Goal: Information Seeking & Learning: Learn about a topic

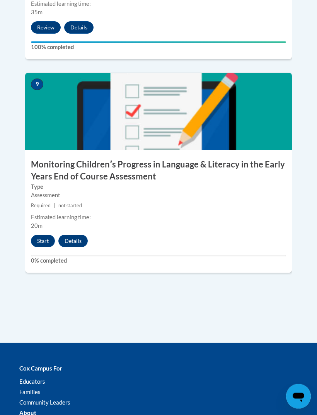
click at [49, 235] on button "Start" at bounding box center [43, 241] width 24 height 12
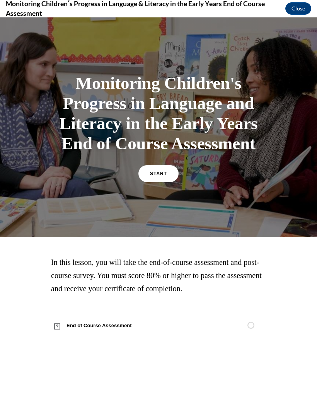
click at [158, 182] on link "START" at bounding box center [158, 173] width 40 height 17
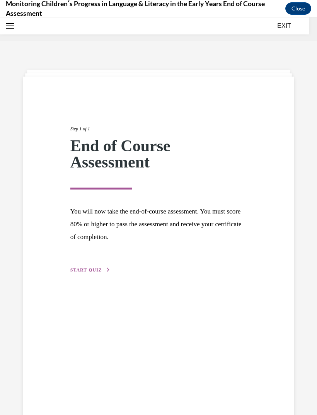
scroll to position [24, 0]
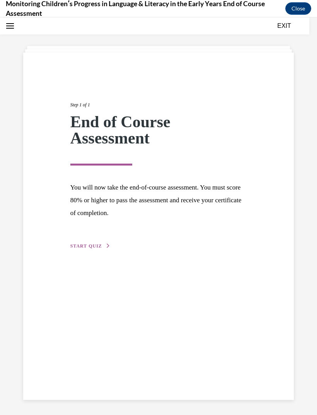
click at [99, 249] on button "START QUIZ" at bounding box center [90, 246] width 40 height 7
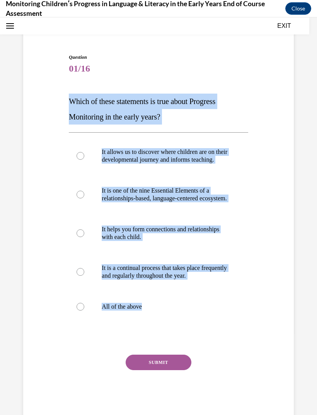
scroll to position [53, 0]
click at [107, 381] on div "SUBMIT" at bounding box center [158, 374] width 179 height 39
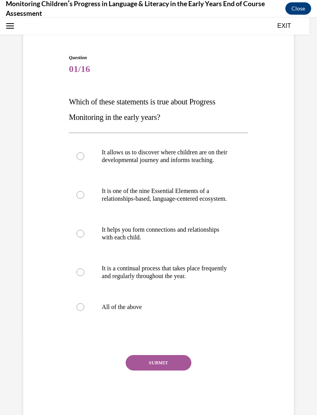
click at [79, 311] on div at bounding box center [81, 307] width 8 height 8
click at [79, 311] on input "All of the above" at bounding box center [81, 307] width 8 height 8
radio input "true"
click at [160, 371] on button "SUBMIT" at bounding box center [159, 362] width 66 height 15
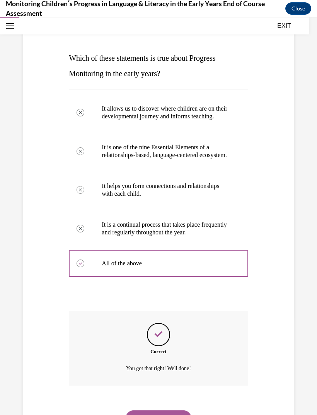
scroll to position [116, 0]
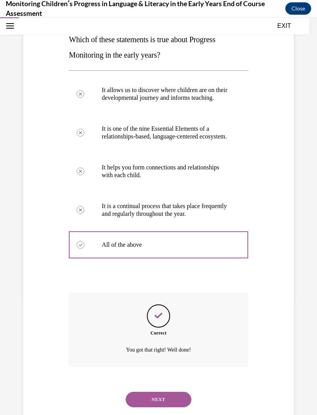
click at [173, 400] on button "NEXT" at bounding box center [159, 399] width 66 height 15
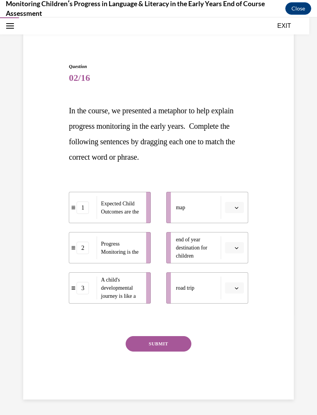
scroll to position [24, 0]
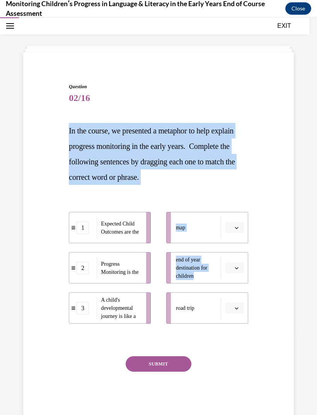
click at [238, 373] on div "SUBMIT" at bounding box center [158, 375] width 179 height 39
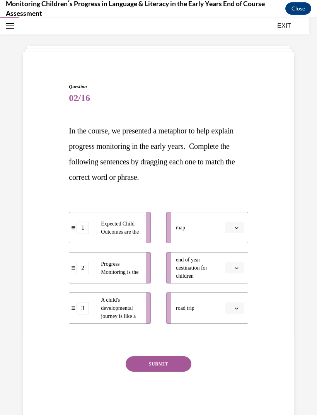
click at [236, 229] on icon "button" at bounding box center [236, 228] width 3 height 2
click at [232, 276] on span "2" at bounding box center [231, 276] width 3 height 6
click at [237, 268] on icon "button" at bounding box center [236, 268] width 3 height 2
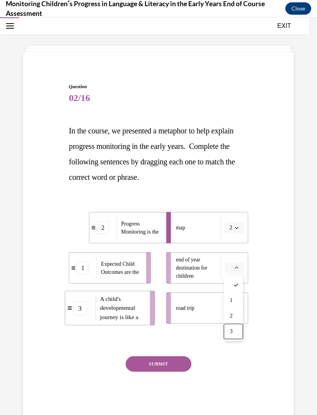
click at [240, 331] on div "3" at bounding box center [233, 331] width 19 height 15
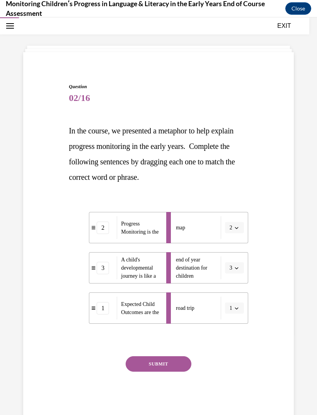
click at [177, 367] on button "SUBMIT" at bounding box center [159, 363] width 66 height 15
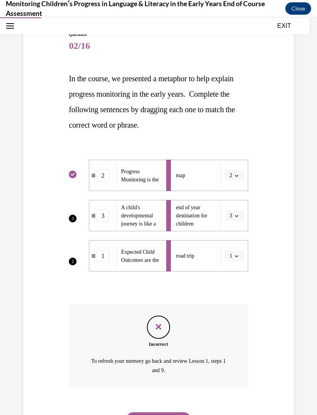
scroll to position [81, 0]
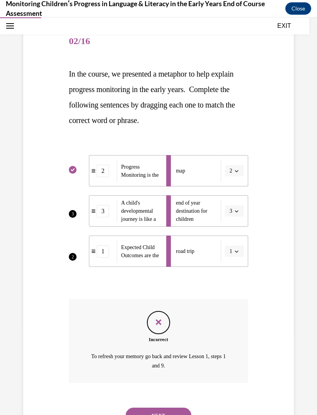
click at [179, 408] on button "NEXT" at bounding box center [159, 415] width 66 height 15
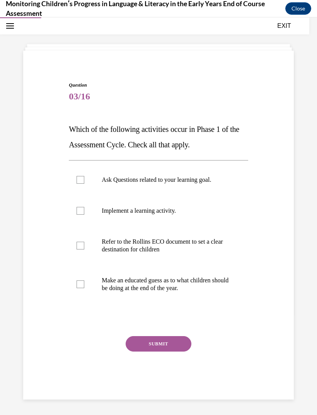
scroll to position [24, 0]
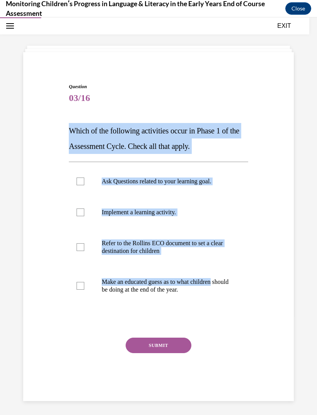
copy div "Which of the following activities occur in Phase 1 of the Assessment Cycle. Che…"
click at [91, 336] on div "Question 03/16 Which of the following activities occur in Phase 1 of the Assess…" at bounding box center [158, 242] width 179 height 318
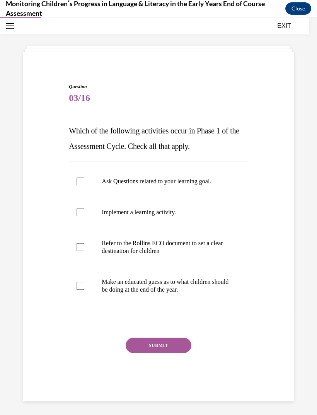
click at [80, 245] on div at bounding box center [81, 247] width 8 height 8
click at [80, 245] on input "Refer to the Rollins ECO document to set a clear destination for children" at bounding box center [81, 247] width 8 height 8
checkbox input "true"
click at [79, 176] on label "Ask Questions related to your learning goal." at bounding box center [158, 181] width 179 height 31
click at [79, 178] on input "Ask Questions related to your learning goal." at bounding box center [81, 182] width 8 height 8
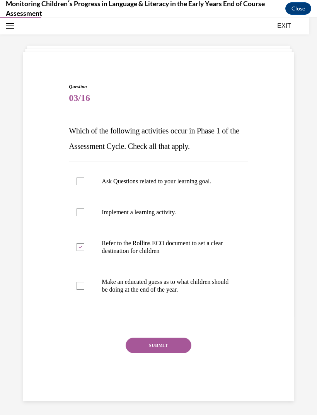
checkbox input "true"
click at [88, 290] on label "Make an educated guess as to what children should be doing at the end of the ye…" at bounding box center [158, 285] width 179 height 39
click at [84, 290] on input "Make an educated guess as to what children should be doing at the end of the ye…" at bounding box center [81, 286] width 8 height 8
checkbox input "true"
click at [164, 347] on button "SUBMIT" at bounding box center [159, 345] width 66 height 15
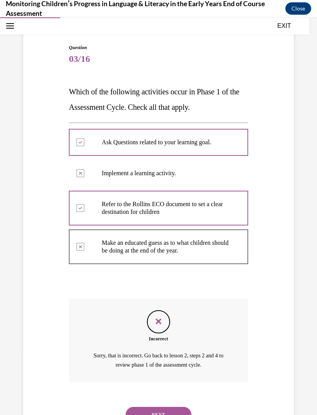
scroll to position [63, 0]
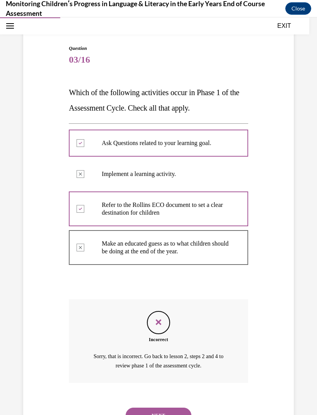
click at [185, 412] on button "NEXT" at bounding box center [159, 415] width 66 height 15
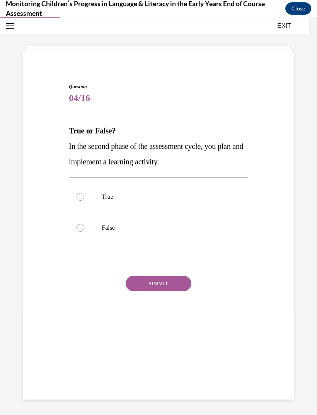
scroll to position [24, 0]
click at [310, 217] on div "Question 04/16 True or False? In the second phase of the assessment cycle, you …" at bounding box center [158, 216] width 317 height 398
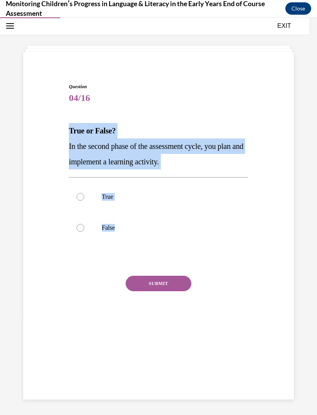
copy div "True or False? In the second phase of the assessment cycle, you plan and implem…"
click at [90, 284] on div "SUBMIT" at bounding box center [158, 295] width 179 height 39
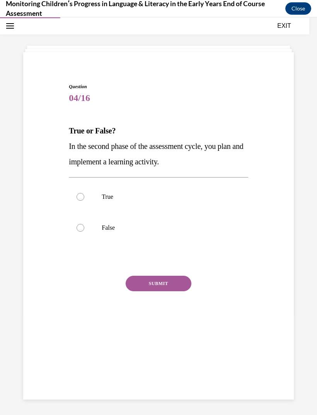
click at [80, 198] on div at bounding box center [81, 197] width 8 height 8
click at [80, 198] on input "True" at bounding box center [81, 197] width 8 height 8
radio input "true"
click at [164, 282] on button "SUBMIT" at bounding box center [159, 283] width 66 height 15
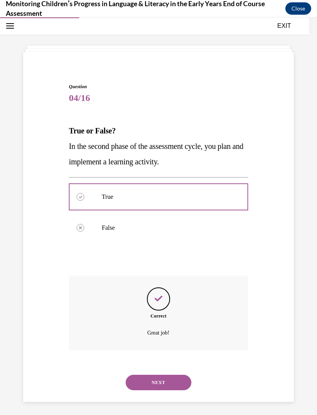
click at [167, 379] on button "NEXT" at bounding box center [159, 382] width 66 height 15
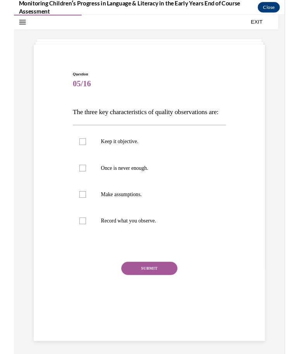
scroll to position [1950, 0]
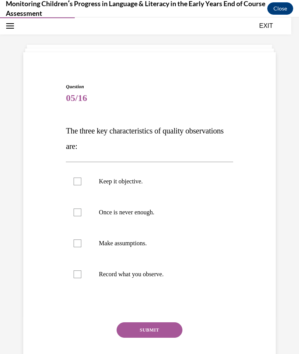
click at [198, 306] on div at bounding box center [149, 305] width 167 height 9
click at [79, 276] on div at bounding box center [77, 274] width 8 height 8
click at [79, 276] on input "Record what you observe." at bounding box center [77, 274] width 8 height 8
checkbox input "true"
click at [78, 213] on div at bounding box center [77, 212] width 8 height 8
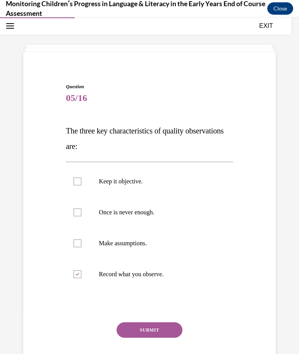
click at [78, 213] on input "Once is never enough." at bounding box center [77, 212] width 8 height 8
checkbox input "true"
click at [77, 173] on label "Keep it objective." at bounding box center [149, 181] width 167 height 31
click at [77, 178] on input "Keep it objective." at bounding box center [77, 182] width 8 height 8
checkbox input "true"
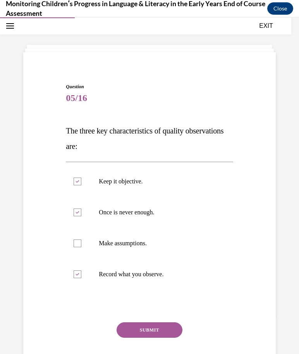
click at [166, 328] on button "SUBMIT" at bounding box center [149, 329] width 66 height 15
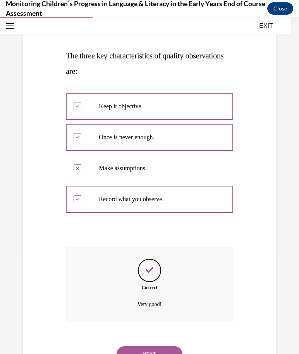
click at [171, 349] on button "NEXT" at bounding box center [149, 353] width 66 height 15
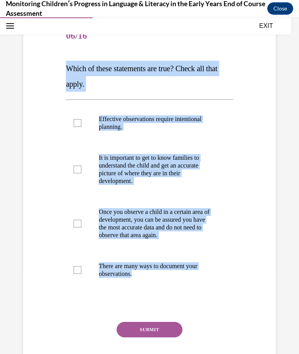
click at [231, 342] on div "SUBMIT" at bounding box center [149, 341] width 167 height 39
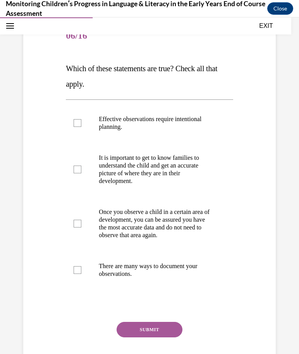
click at [81, 267] on div at bounding box center [77, 270] width 8 height 8
click at [81, 267] on input "There are many ways to document your observations." at bounding box center [77, 270] width 8 height 8
checkbox input "true"
click at [79, 162] on label "It is important to get to know families to understand the child and get an accu…" at bounding box center [149, 169] width 167 height 54
click at [79, 166] on input "It is important to get to know families to understand the child and get an accu…" at bounding box center [77, 170] width 8 height 8
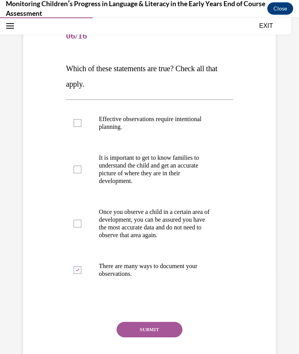
checkbox input "true"
click at [81, 114] on label "Effective observations require intentional planning." at bounding box center [149, 123] width 167 height 39
click at [81, 119] on input "Effective observations require intentional planning." at bounding box center [77, 123] width 8 height 8
checkbox input "true"
click at [167, 335] on button "SUBMIT" at bounding box center [149, 329] width 66 height 15
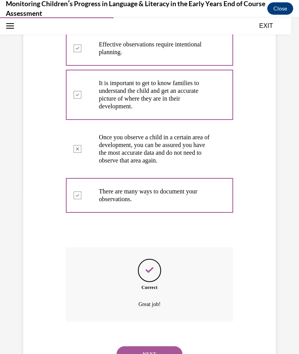
click at [165, 346] on button "NEXT" at bounding box center [149, 353] width 66 height 15
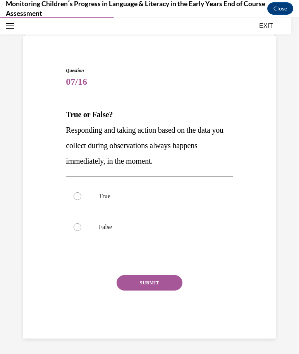
scroll to position [24, 0]
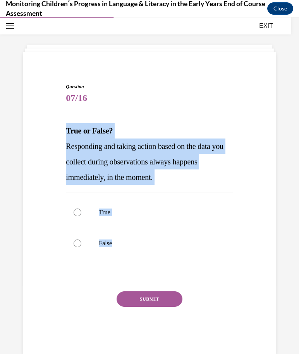
click at [89, 325] on div "SUBMIT" at bounding box center [149, 310] width 167 height 39
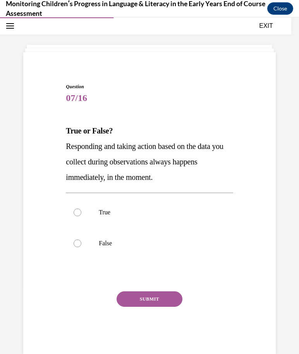
click at [79, 241] on div at bounding box center [77, 243] width 8 height 8
click at [79, 241] on input "False" at bounding box center [77, 243] width 8 height 8
radio input "true"
click at [153, 303] on button "SUBMIT" at bounding box center [149, 298] width 66 height 15
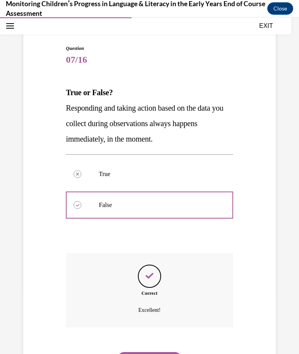
scroll to position [68, 0]
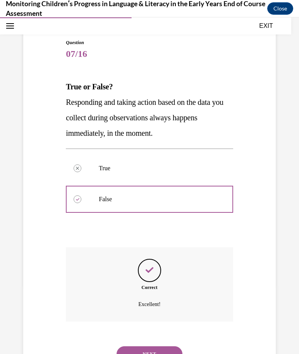
click at [167, 346] on button "NEXT" at bounding box center [149, 353] width 66 height 15
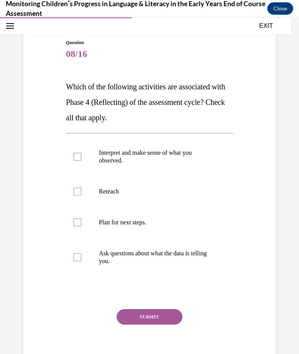
scroll to position [68, 0]
click at [96, 317] on div "SUBMIT" at bounding box center [149, 328] width 167 height 39
click at [85, 195] on label "Reteach" at bounding box center [149, 191] width 167 height 31
click at [81, 195] on input "Reteach" at bounding box center [77, 192] width 8 height 8
click at [84, 191] on label "Reteach" at bounding box center [149, 191] width 167 height 31
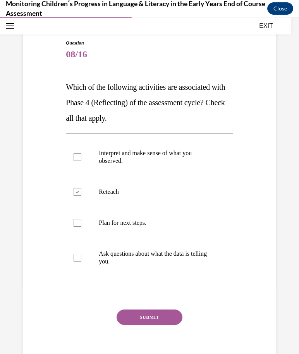
click at [81, 191] on input "Reteach" at bounding box center [77, 192] width 8 height 8
checkbox input "false"
click at [82, 219] on label "Plan for next steps." at bounding box center [149, 222] width 167 height 31
click at [81, 219] on input "Plan for next steps." at bounding box center [77, 223] width 8 height 8
checkbox input "true"
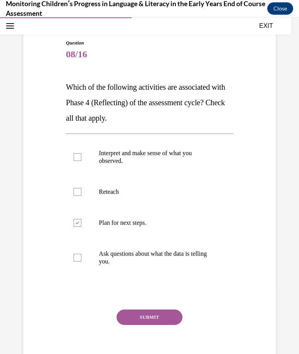
click at [82, 252] on label "Ask questions about what the data is telling you." at bounding box center [149, 257] width 167 height 39
click at [81, 254] on input "Ask questions about what the data is telling you." at bounding box center [77, 258] width 8 height 8
checkbox input "true"
click at [79, 152] on label "Interpret and make sense of what you observed." at bounding box center [149, 157] width 167 height 39
click at [79, 153] on input "Interpret and make sense of what you observed." at bounding box center [77, 157] width 8 height 8
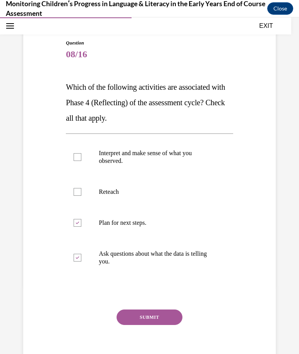
checkbox input "true"
click at [161, 324] on button "SUBMIT" at bounding box center [149, 316] width 66 height 15
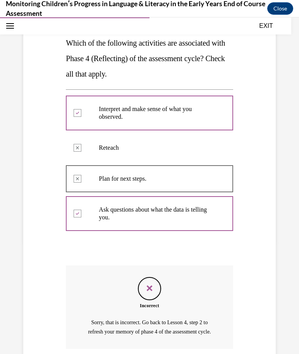
scroll to position [113, 0]
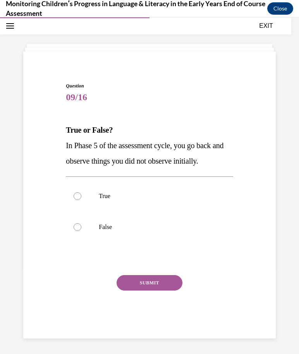
scroll to position [24, 0]
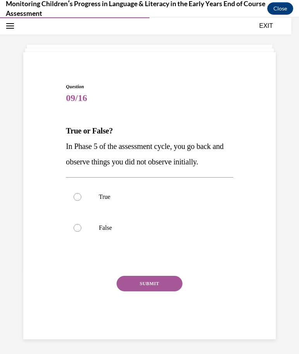
click at [68, 129] on strong "True or False?" at bounding box center [89, 130] width 47 height 9
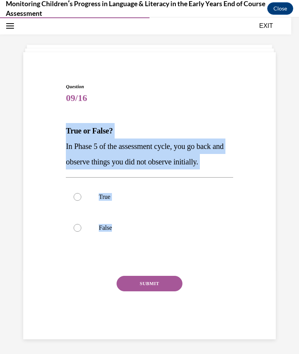
copy div "True or False? In Phase 5 of the assessment cycle, you go back and observe thin…"
click at [96, 307] on div "SUBMIT" at bounding box center [149, 295] width 167 height 39
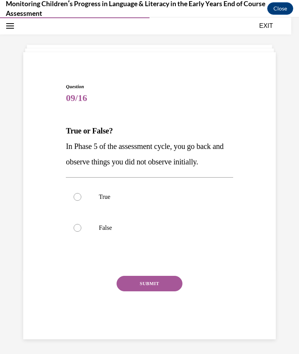
click at [80, 198] on div at bounding box center [77, 197] width 8 height 8
click at [80, 198] on input "True" at bounding box center [77, 197] width 8 height 8
radio input "true"
click at [159, 287] on button "SUBMIT" at bounding box center [149, 283] width 66 height 15
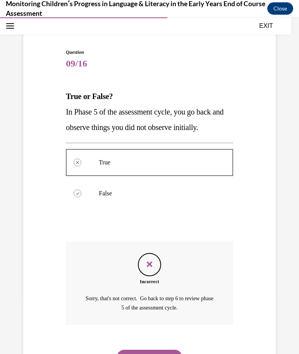
scroll to position [62, 0]
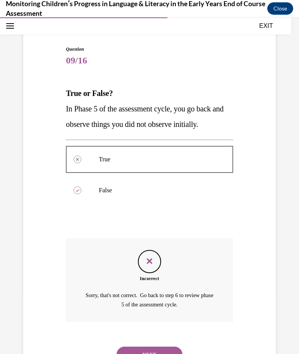
click at [166, 347] on button "NEXT" at bounding box center [149, 354] width 66 height 15
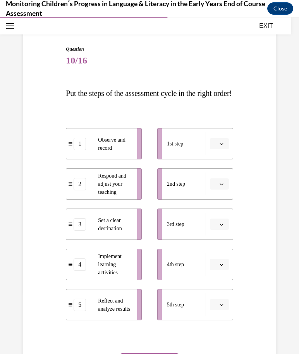
scroll to position [1950, 7]
click at [220, 147] on span "button" at bounding box center [221, 143] width 5 height 5
click at [222, 195] on div "1" at bounding box center [217, 191] width 19 height 15
click at [225, 190] on button "button" at bounding box center [219, 184] width 19 height 12
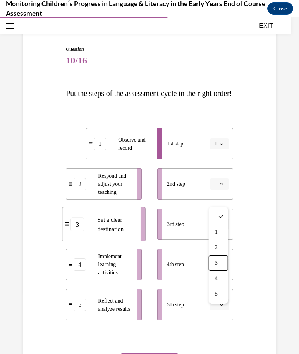
click at [216, 268] on div "3" at bounding box center [217, 262] width 19 height 15
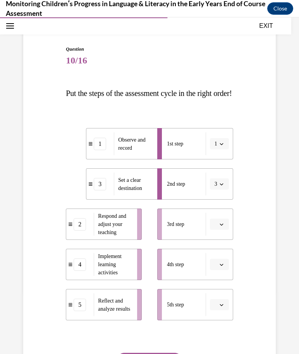
click at [219, 230] on button "button" at bounding box center [219, 225] width 19 height 12
click at [220, 273] on div "1" at bounding box center [217, 272] width 19 height 15
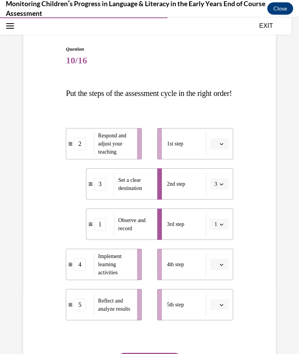
click at [223, 150] on button "button" at bounding box center [219, 144] width 19 height 12
click at [220, 209] on div "2" at bounding box center [217, 207] width 19 height 15
click at [217, 270] on button "button" at bounding box center [219, 265] width 19 height 12
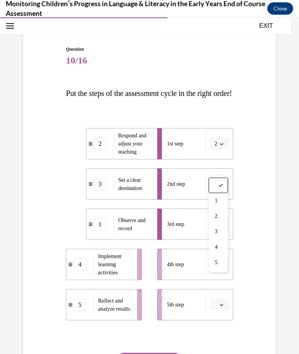
click at [225, 264] on div "5" at bounding box center [217, 262] width 19 height 15
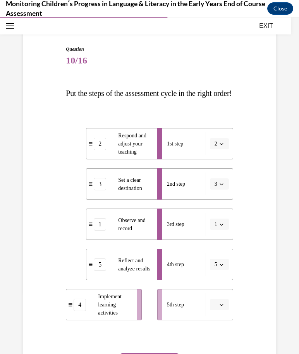
click at [223, 307] on span "button" at bounding box center [221, 304] width 5 height 5
click at [220, 289] on div "4" at bounding box center [217, 287] width 19 height 15
click at [175, 368] on button "SUBMIT" at bounding box center [149, 360] width 66 height 15
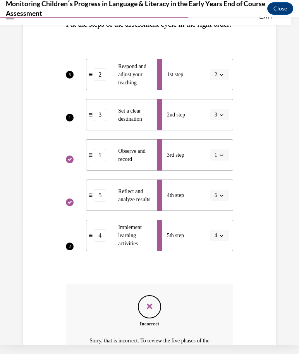
scroll to position [122, 0]
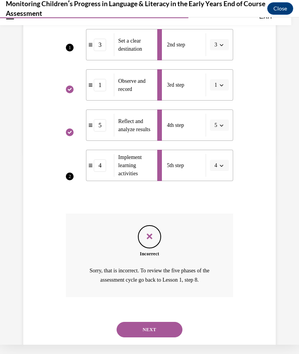
click at [162, 335] on button "NEXT" at bounding box center [149, 329] width 66 height 15
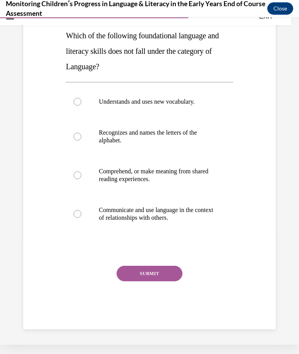
scroll to position [76, 0]
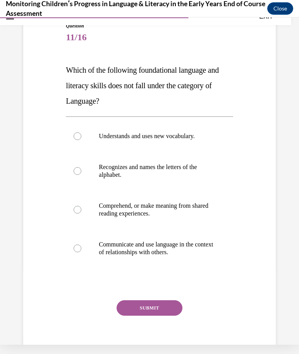
click at [77, 133] on div at bounding box center [77, 136] width 8 height 8
click at [77, 133] on input "Understands and uses new vocabulary." at bounding box center [77, 136] width 8 height 8
radio input "true"
click at [167, 309] on button "SUBMIT" at bounding box center [149, 307] width 66 height 15
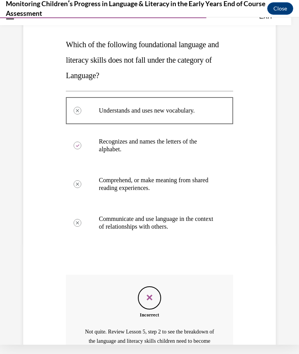
scroll to position [100, 0]
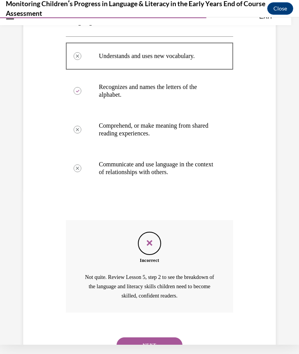
click at [166, 338] on button "NEXT" at bounding box center [149, 344] width 66 height 15
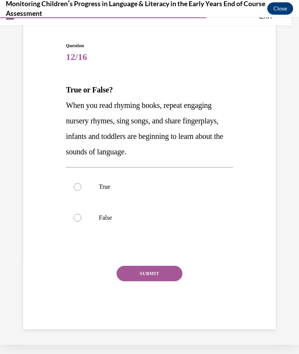
scroll to position [24, 0]
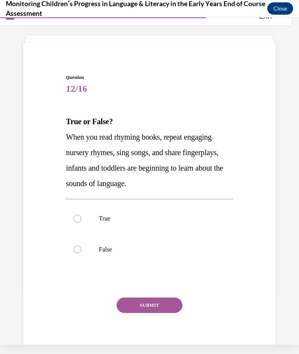
click at [92, 212] on label "True" at bounding box center [149, 218] width 167 height 31
click at [81, 215] on input "True" at bounding box center [77, 219] width 8 height 8
radio input "true"
click at [174, 298] on button "SUBMIT" at bounding box center [149, 304] width 66 height 15
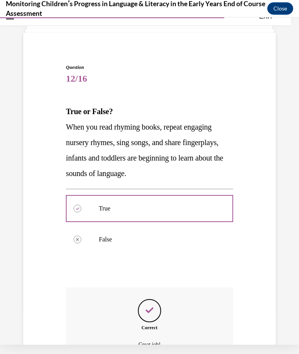
scroll to position [36, 0]
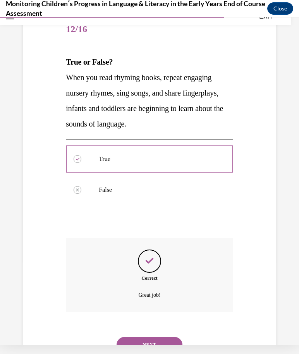
click at [166, 339] on button "NEXT" at bounding box center [149, 344] width 66 height 15
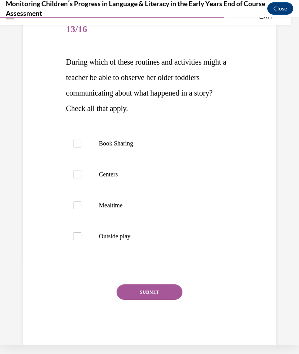
scroll to position [68, 0]
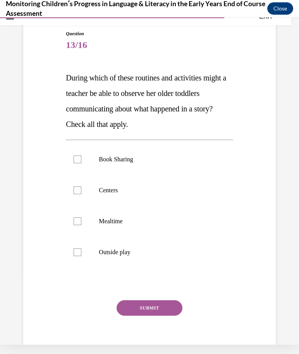
click at [97, 169] on label "Book Sharing" at bounding box center [149, 159] width 167 height 31
click at [81, 163] on input "Book Sharing" at bounding box center [77, 159] width 8 height 8
checkbox input "true"
click at [112, 192] on p "Centers" at bounding box center [156, 190] width 114 height 8
click at [81, 192] on input "Centers" at bounding box center [77, 190] width 8 height 8
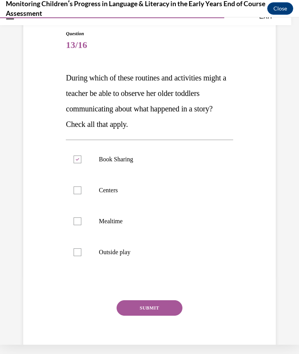
checkbox input "true"
click at [150, 304] on button "SUBMIT" at bounding box center [149, 307] width 66 height 15
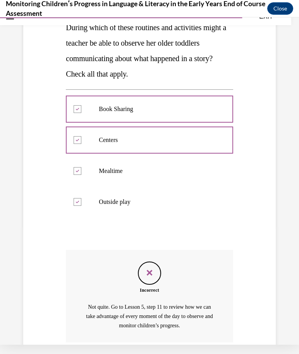
scroll to position [119, 0]
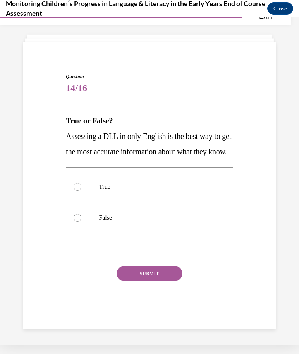
scroll to position [24, 0]
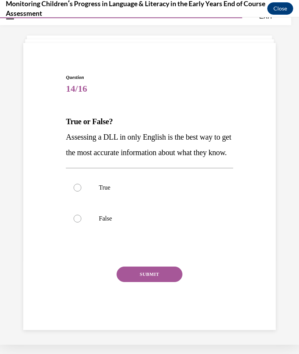
click at [90, 195] on label "True" at bounding box center [149, 187] width 167 height 31
click at [81, 191] on input "True" at bounding box center [77, 188] width 8 height 8
radio input "true"
click at [154, 303] on div "SUBMIT" at bounding box center [149, 285] width 167 height 39
click at [162, 282] on button "SUBMIT" at bounding box center [149, 273] width 66 height 15
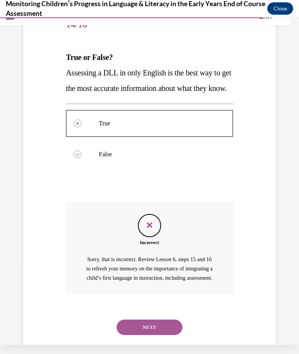
scroll to position [95, 0]
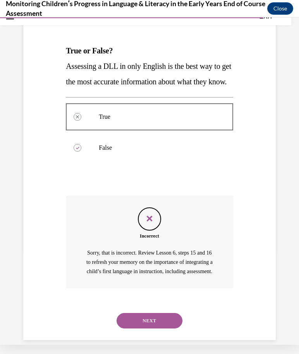
click at [163, 328] on button "NEXT" at bounding box center [149, 320] width 66 height 15
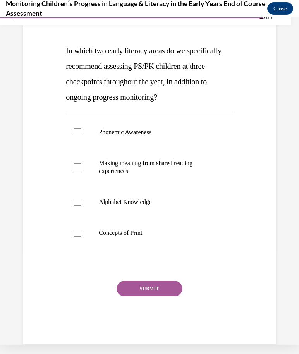
scroll to position [76, 0]
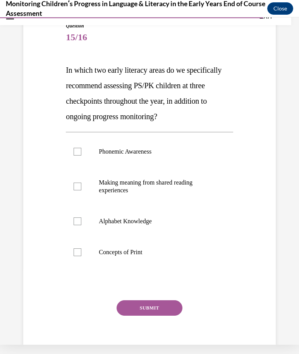
click at [158, 181] on p "Making meaning from shared reading experiences" at bounding box center [156, 186] width 114 height 15
click at [81, 183] on input "Making meaning from shared reading experiences" at bounding box center [77, 187] width 8 height 8
checkbox input "true"
click at [149, 314] on button "SUBMIT" at bounding box center [149, 307] width 66 height 15
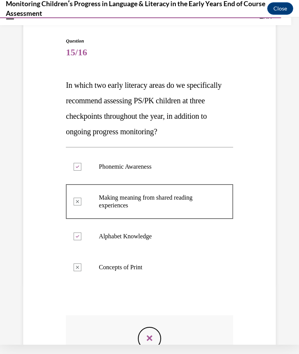
scroll to position [61, 0]
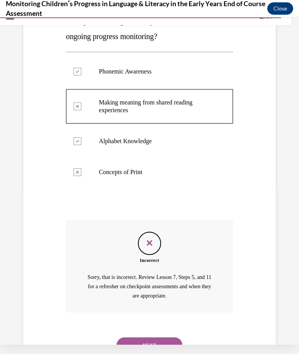
click at [164, 337] on button "NEXT" at bounding box center [149, 344] width 66 height 15
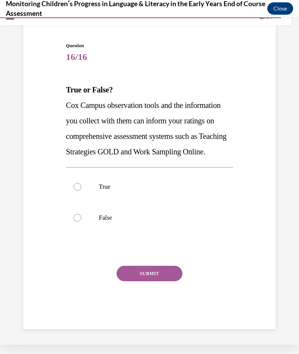
scroll to position [37, 0]
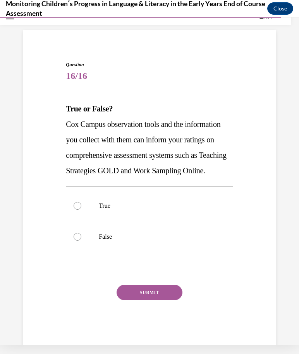
click at [94, 241] on label "False" at bounding box center [149, 236] width 167 height 31
click at [81, 241] on input "False" at bounding box center [77, 237] width 8 height 8
radio input "true"
click at [172, 300] on button "SUBMIT" at bounding box center [149, 292] width 66 height 15
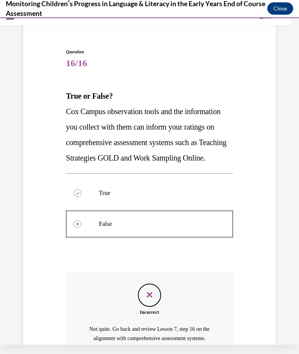
scroll to position [50, 0]
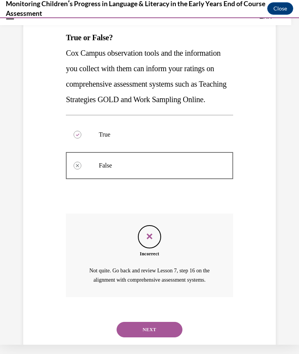
click at [167, 336] on button "NEXT" at bounding box center [149, 329] width 66 height 15
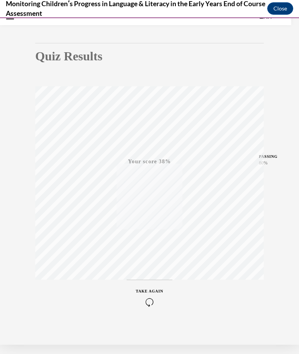
scroll to position [55, 0]
click at [155, 303] on icon "button" at bounding box center [149, 303] width 27 height 9
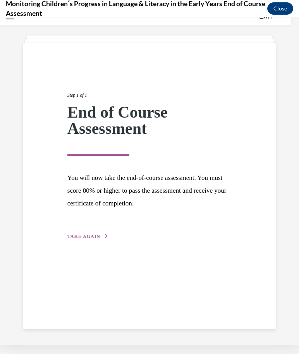
scroll to position [24, 0]
click at [101, 234] on button "TAKE AGAIN" at bounding box center [87, 236] width 41 height 7
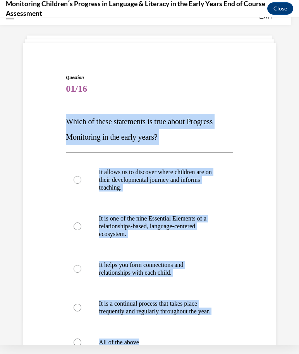
click at [203, 346] on p "All of the above" at bounding box center [156, 342] width 114 height 8
click at [81, 346] on input "All of the above" at bounding box center [77, 342] width 8 height 8
radio input "true"
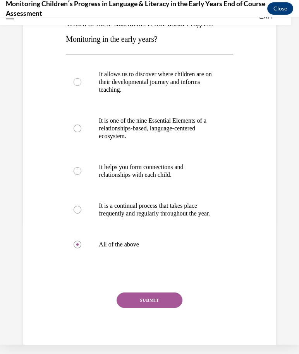
click at [165, 308] on button "SUBMIT" at bounding box center [149, 299] width 66 height 15
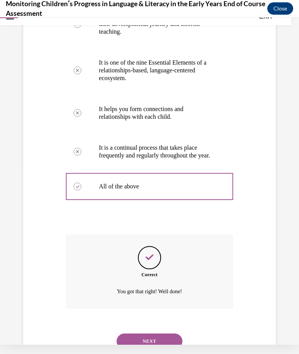
scroll to position [184, 0]
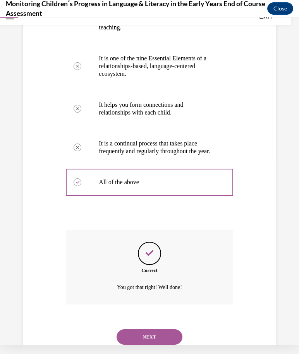
click at [172, 333] on button "NEXT" at bounding box center [149, 336] width 66 height 15
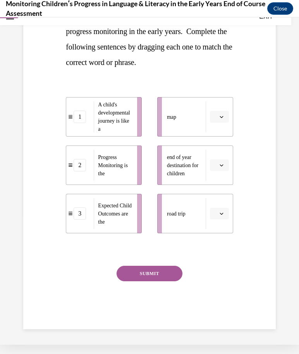
scroll to position [96, 0]
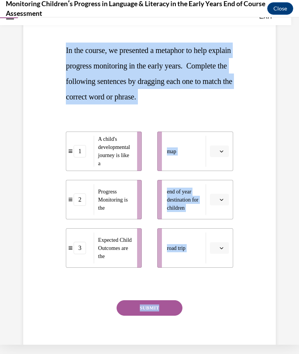
click at [259, 236] on div "Question 02/16 In the course, we presented a metaphor to help explain progress …" at bounding box center [149, 172] width 256 height 384
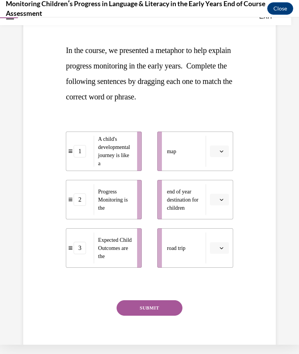
click at [97, 142] on div "A child's developmental journey is like a" at bounding box center [113, 151] width 38 height 31
click at [106, 139] on span "A child's developmental journey is like a" at bounding box center [114, 151] width 32 height 30
click at [213, 311] on div "SUBMIT" at bounding box center [149, 319] width 167 height 39
click at [101, 142] on span "A child's developmental journey is like a" at bounding box center [115, 152] width 34 height 32
click at [101, 142] on span "A child's developmental journey is like a" at bounding box center [114, 151] width 32 height 30
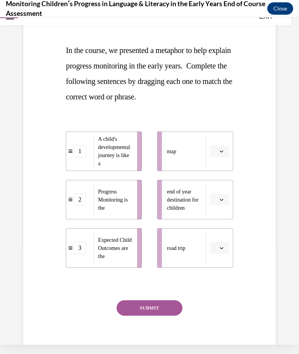
click at [72, 156] on div "1" at bounding box center [79, 151] width 27 height 12
click at [222, 249] on icon "button" at bounding box center [221, 248] width 4 height 4
click at [217, 284] on div "1" at bounding box center [217, 280] width 19 height 15
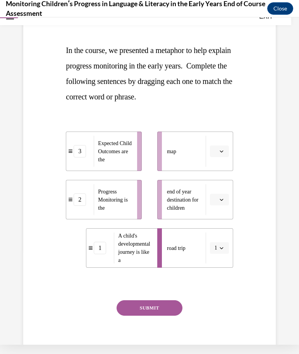
click at [219, 154] on button "button" at bounding box center [219, 151] width 19 height 12
click at [218, 195] on div "2" at bounding box center [217, 199] width 19 height 15
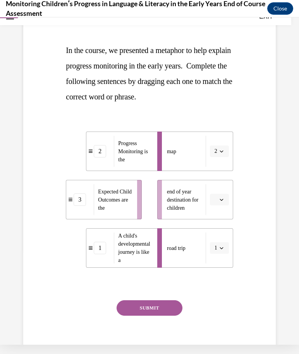
click at [221, 198] on icon "button" at bounding box center [221, 200] width 4 height 4
click at [217, 266] on span "3" at bounding box center [216, 263] width 3 height 6
click at [173, 314] on button "SUBMIT" at bounding box center [149, 307] width 66 height 15
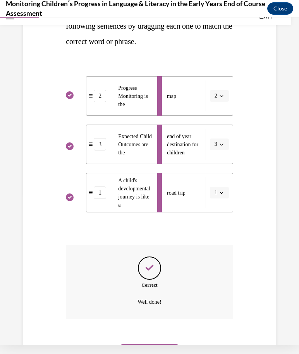
scroll to position [158, 0]
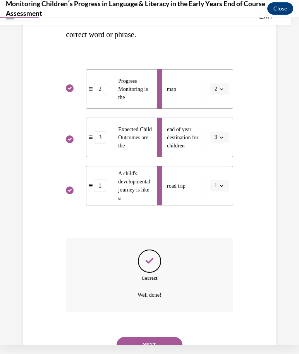
click at [173, 337] on button "NEXT" at bounding box center [149, 344] width 66 height 15
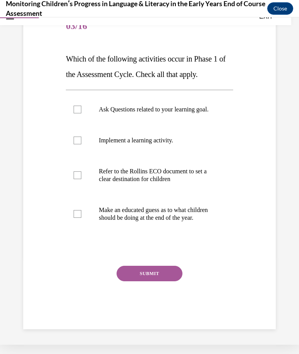
scroll to position [68, 0]
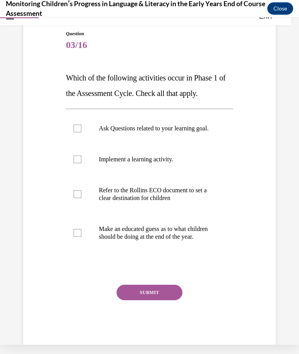
click at [80, 132] on div at bounding box center [77, 129] width 8 height 8
click at [80, 132] on input "Ask Questions related to your learning goal." at bounding box center [77, 129] width 8 height 8
checkbox input "true"
click at [82, 201] on label "Refer to the Rollins ECO document to set a clear destination for children" at bounding box center [149, 194] width 167 height 39
click at [81, 198] on input "Refer to the Rollins ECO document to set a clear destination for children" at bounding box center [77, 194] width 8 height 8
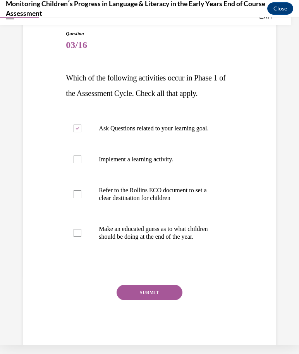
checkbox input "true"
click at [157, 300] on button "SUBMIT" at bounding box center [149, 292] width 66 height 15
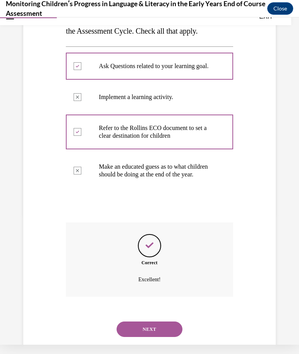
click at [161, 337] on button "NEXT" at bounding box center [149, 328] width 66 height 15
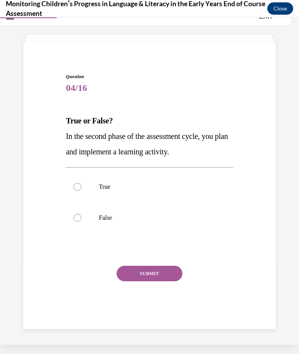
scroll to position [24, 0]
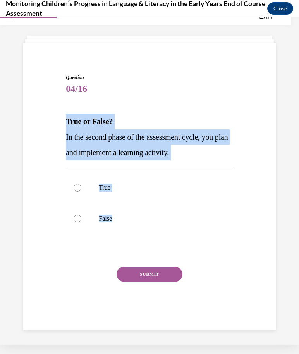
click at [152, 233] on label "False" at bounding box center [149, 218] width 167 height 31
click at [81, 222] on input "False" at bounding box center [77, 219] width 8 height 8
radio input "true"
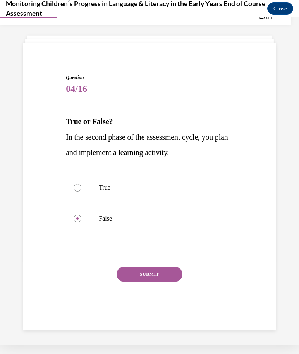
click at [74, 183] on label "True" at bounding box center [149, 187] width 167 height 31
click at [74, 184] on input "True" at bounding box center [77, 188] width 8 height 8
radio input "true"
click at [161, 273] on button "SUBMIT" at bounding box center [149, 273] width 66 height 15
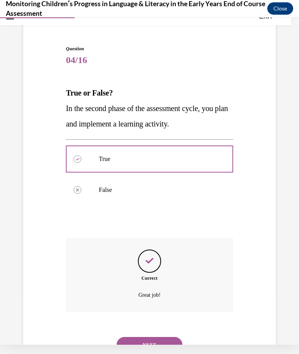
click at [173, 342] on button "NEXT" at bounding box center [149, 344] width 66 height 15
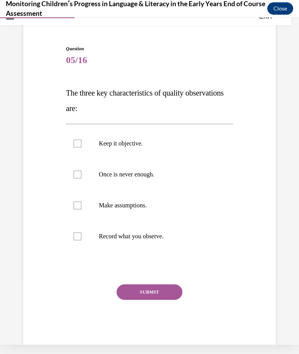
scroll to position [37, 0]
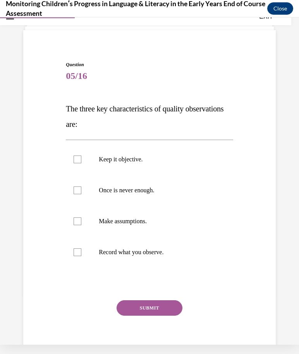
click at [89, 295] on div "Question 05/16 The three key characteristics of quality observations are: Keep …" at bounding box center [149, 212] width 167 height 302
click at [77, 225] on label "Make assumptions." at bounding box center [149, 221] width 167 height 31
click at [77, 225] on input "Make assumptions." at bounding box center [77, 221] width 8 height 8
checkbox input "true"
click at [161, 309] on button "SUBMIT" at bounding box center [149, 307] width 66 height 15
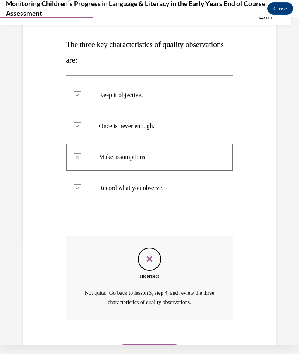
scroll to position [108, 0]
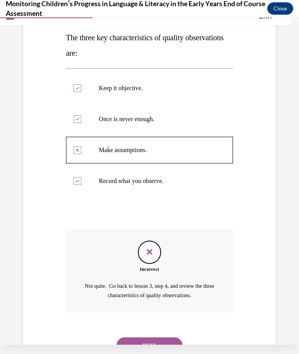
click at [163, 337] on button "NEXT" at bounding box center [149, 344] width 66 height 15
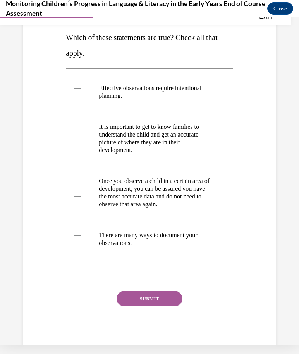
scroll to position [0, 0]
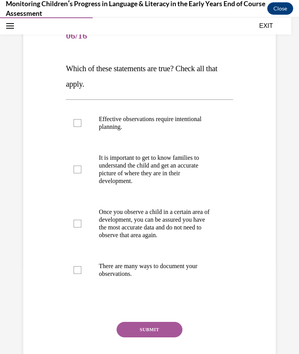
click at [202, 304] on div at bounding box center [149, 305] width 167 height 9
click at [79, 225] on div at bounding box center [77, 224] width 8 height 8
click at [79, 225] on input "Once you observe a child in a certain area of development, you can be assured y…" at bounding box center [77, 224] width 8 height 8
checkbox input "true"
click at [80, 268] on div at bounding box center [77, 270] width 8 height 8
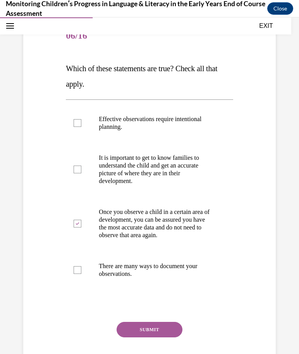
click at [80, 268] on input "There are many ways to document your observations." at bounding box center [77, 270] width 8 height 8
checkbox input "true"
click at [80, 174] on label "It is important to get to know families to understand the child and get an accu…" at bounding box center [149, 169] width 167 height 54
click at [80, 173] on input "It is important to get to know families to understand the child and get an accu…" at bounding box center [77, 170] width 8 height 8
checkbox input "true"
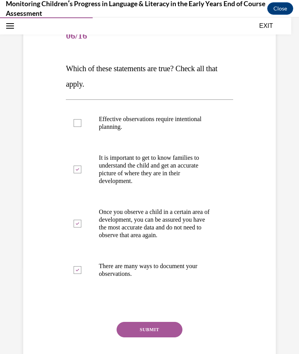
click at [85, 117] on label "Effective observations require intentional planning." at bounding box center [149, 123] width 167 height 39
click at [81, 119] on input "Effective observations require intentional planning." at bounding box center [77, 123] width 8 height 8
checkbox input "true"
click at [76, 225] on div at bounding box center [77, 224] width 8 height 8
click at [76, 225] on input "Once you observe a child in a certain area of development, you can be assured y…" at bounding box center [77, 224] width 8 height 8
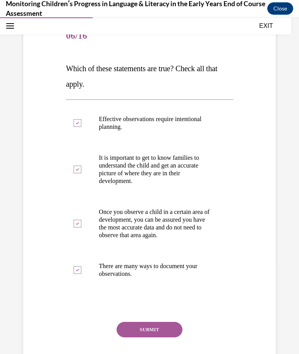
checkbox input "false"
click at [171, 330] on button "SUBMIT" at bounding box center [149, 329] width 66 height 15
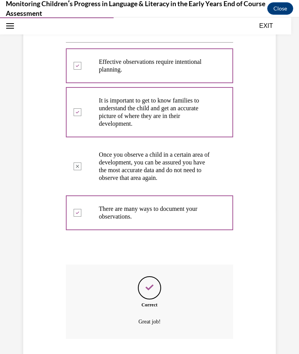
scroll to position [161, 0]
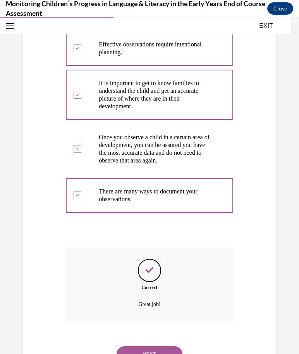
click at [161, 346] on button "NEXT" at bounding box center [149, 353] width 66 height 15
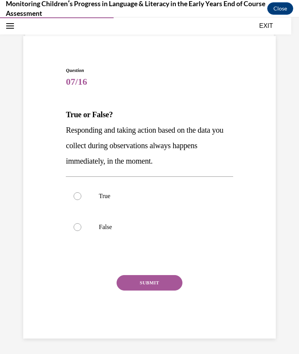
scroll to position [24, 0]
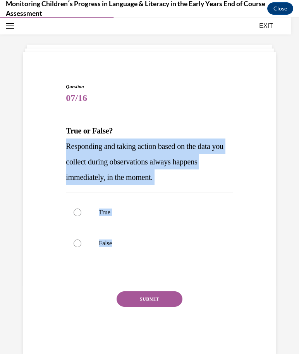
click at [107, 301] on div "SUBMIT" at bounding box center [149, 310] width 167 height 39
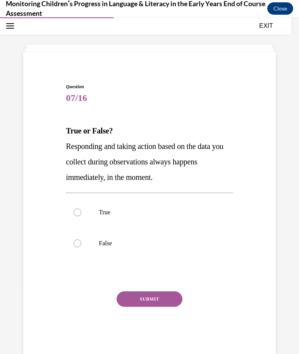
click at [78, 280] on div "Question 07/16 True or False? Responding and taking action based on the data yo…" at bounding box center [149, 219] width 167 height 272
click at [78, 237] on label "False" at bounding box center [149, 243] width 167 height 31
click at [78, 239] on input "False" at bounding box center [77, 243] width 8 height 8
radio input "true"
click at [161, 299] on button "SUBMIT" at bounding box center [149, 298] width 66 height 15
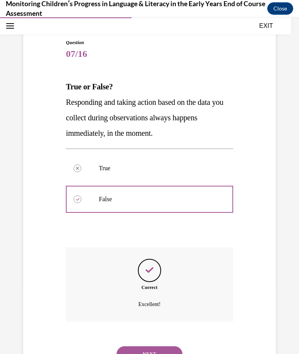
click at [173, 346] on button "NEXT" at bounding box center [149, 353] width 66 height 15
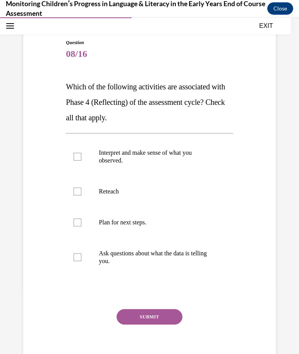
scroll to position [68, 0]
click at [79, 154] on div at bounding box center [77, 157] width 8 height 8
click at [79, 154] on input "Interpret and make sense of what you observed." at bounding box center [77, 157] width 8 height 8
checkbox input "true"
click at [75, 256] on div at bounding box center [77, 258] width 8 height 8
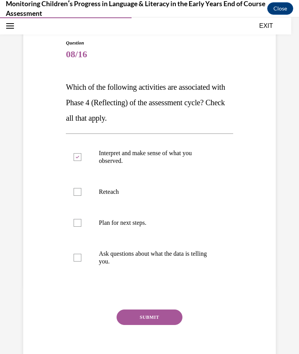
click at [75, 256] on input "Ask questions about what the data is telling you." at bounding box center [77, 258] width 8 height 8
checkbox input "true"
click at [179, 318] on button "SUBMIT" at bounding box center [149, 316] width 66 height 15
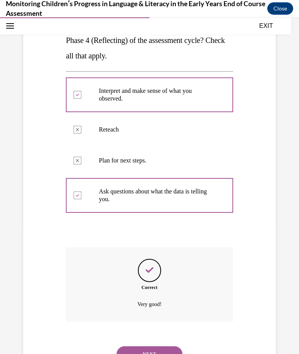
click at [159, 349] on button "NEXT" at bounding box center [149, 353] width 66 height 15
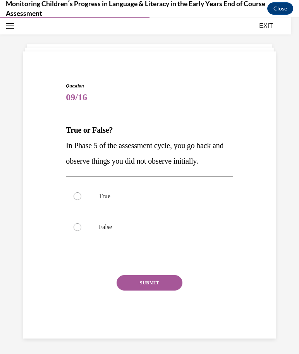
scroll to position [24, 0]
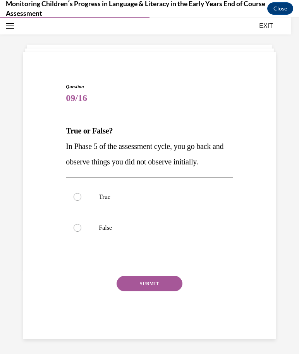
click at [82, 226] on label "False" at bounding box center [149, 227] width 167 height 31
click at [81, 226] on input "False" at bounding box center [77, 228] width 8 height 8
radio input "true"
click at [162, 281] on button "SUBMIT" at bounding box center [149, 283] width 66 height 15
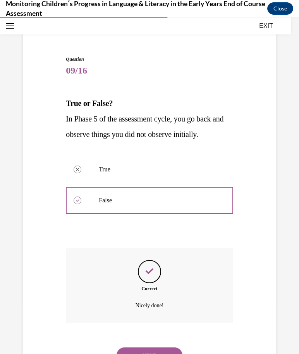
scroll to position [53, 0]
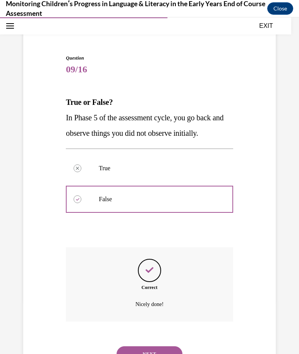
click at [168, 346] on button "NEXT" at bounding box center [149, 353] width 66 height 15
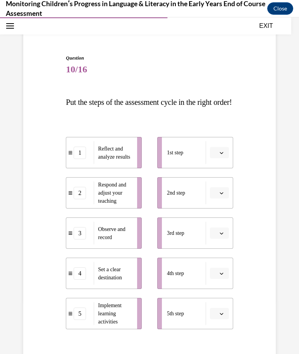
click at [219, 155] on icon "button" at bounding box center [221, 153] width 4 height 4
click at [215, 265] on span "5" at bounding box center [216, 263] width 3 height 6
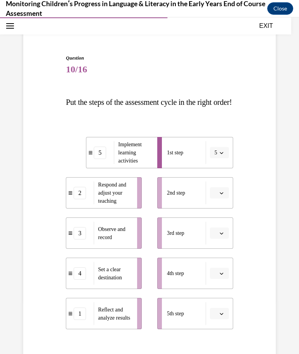
click at [224, 199] on button "button" at bounding box center [219, 193] width 19 height 12
click at [217, 301] on span "5" at bounding box center [216, 303] width 3 height 6
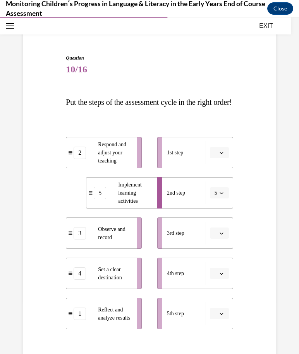
click at [219, 155] on span "button" at bounding box center [221, 152] width 5 height 5
click at [220, 260] on div "5" at bounding box center [217, 262] width 19 height 15
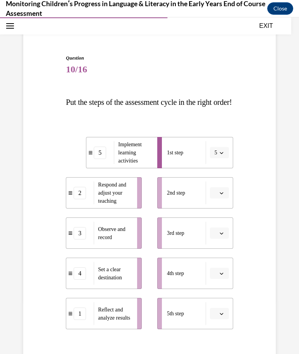
click at [219, 159] on button "5" at bounding box center [219, 153] width 19 height 12
click at [216, 215] on span "2" at bounding box center [214, 216] width 3 height 6
click at [225, 199] on button "button" at bounding box center [219, 193] width 19 height 12
click at [220, 242] on div "1" at bounding box center [217, 240] width 19 height 15
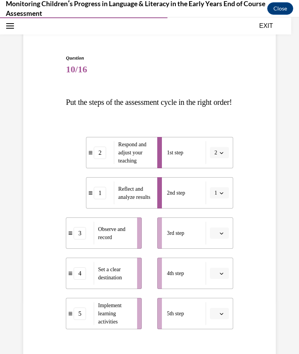
click at [227, 199] on button "1" at bounding box center [219, 193] width 19 height 12
click at [220, 155] on icon "button" at bounding box center [221, 153] width 4 height 4
click at [218, 261] on div "5" at bounding box center [216, 262] width 19 height 15
click at [220, 316] on span "button" at bounding box center [221, 313] width 5 height 5
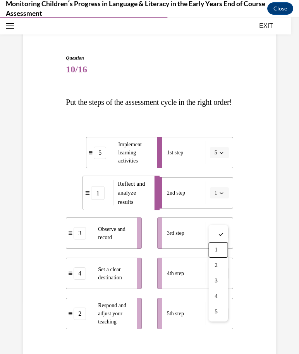
click at [222, 249] on div "1" at bounding box center [217, 249] width 19 height 15
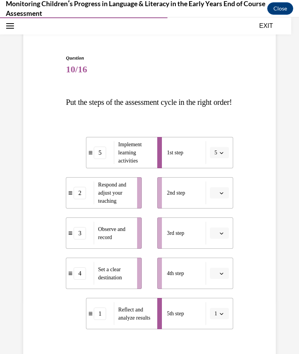
click at [222, 275] on icon "button" at bounding box center [221, 274] width 4 height 4
click at [217, 224] on span "2" at bounding box center [216, 225] width 3 height 6
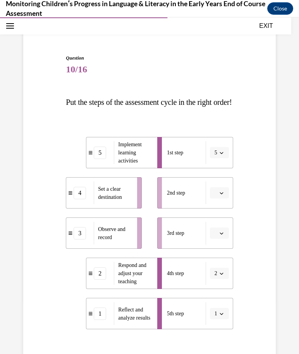
click at [217, 239] on button "button" at bounding box center [219, 233] width 19 height 12
click at [220, 311] on div "3" at bounding box center [217, 311] width 19 height 15
click at [222, 316] on span "button" at bounding box center [221, 313] width 5 height 5
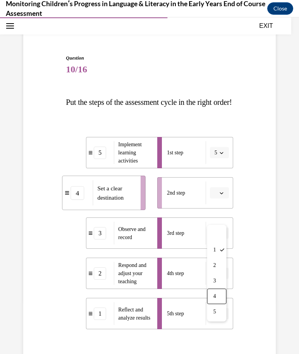
click at [216, 295] on span "4" at bounding box center [214, 296] width 3 height 6
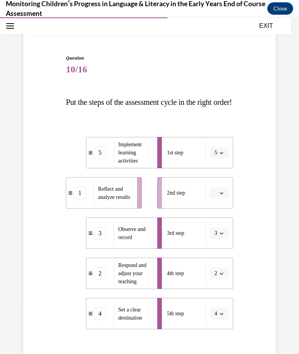
click at [223, 155] on span "button" at bounding box center [221, 152] width 5 height 5
click at [219, 265] on div "5" at bounding box center [216, 262] width 19 height 15
click at [220, 196] on span "button" at bounding box center [221, 192] width 5 height 5
click at [220, 239] on div "1" at bounding box center [217, 240] width 19 height 15
click at [219, 275] on icon "button" at bounding box center [221, 274] width 4 height 4
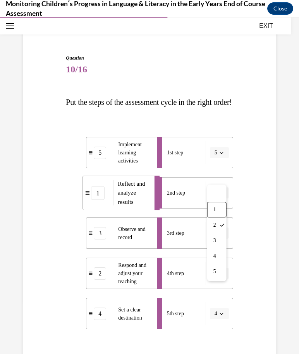
click at [217, 210] on div "1" at bounding box center [216, 209] width 19 height 15
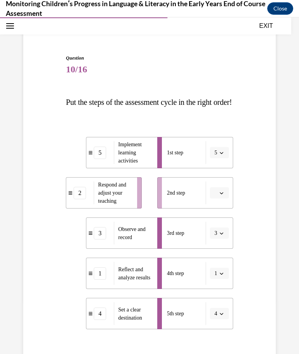
click at [223, 199] on button "button" at bounding box center [219, 193] width 19 height 12
click at [214, 259] on div "2" at bounding box center [217, 256] width 19 height 15
click at [220, 195] on icon "button" at bounding box center [221, 193] width 4 height 4
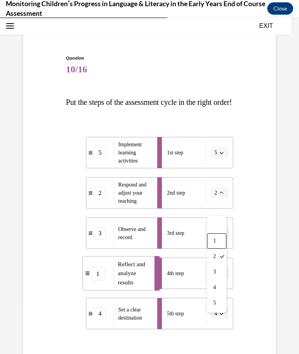
click at [215, 241] on span "1" at bounding box center [214, 241] width 3 height 6
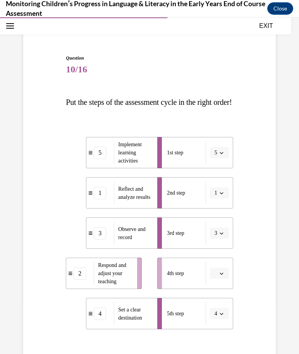
click at [221, 195] on icon "button" at bounding box center [221, 193] width 4 height 4
click at [252, 225] on div "Question 10/16 Put the steps of the assessment cycle in the right order! 5 Impl…" at bounding box center [149, 228] width 256 height 394
click at [221, 276] on span "button" at bounding box center [221, 273] width 5 height 5
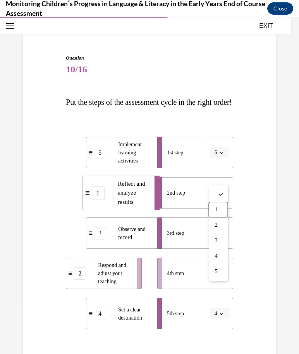
click at [215, 208] on span "1" at bounding box center [216, 210] width 3 height 6
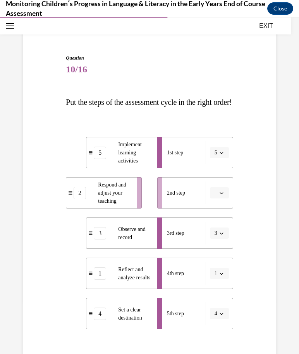
click at [225, 199] on button "button" at bounding box center [219, 193] width 19 height 12
click at [217, 244] on span "1" at bounding box center [216, 241] width 3 height 6
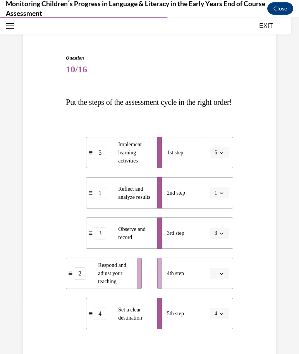
click at [224, 276] on span "button" at bounding box center [221, 273] width 5 height 5
click at [262, 202] on div "Question 10/16 Put the steps of the assessment cycle in the right order! 5 Impl…" at bounding box center [149, 228] width 256 height 394
click at [220, 279] on button "button" at bounding box center [219, 274] width 19 height 12
click at [217, 224] on span "2" at bounding box center [216, 225] width 3 height 6
click at [225, 279] on button "2" at bounding box center [219, 274] width 19 height 12
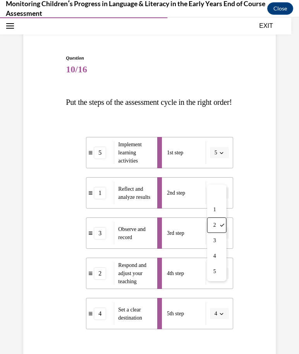
click at [215, 212] on span "1" at bounding box center [214, 210] width 3 height 6
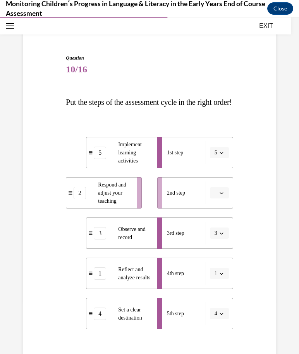
click at [221, 199] on button "button" at bounding box center [219, 193] width 19 height 12
click at [218, 243] on div "1" at bounding box center [217, 240] width 19 height 15
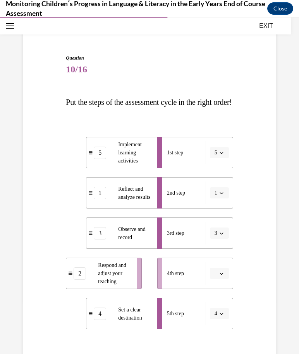
click at [258, 290] on div "Question 10/16 Put the steps of the assessment cycle in the right order! 5 Impl…" at bounding box center [149, 228] width 256 height 394
click at [223, 319] on button "4" at bounding box center [219, 314] width 19 height 12
click at [215, 266] on span "2" at bounding box center [214, 265] width 3 height 6
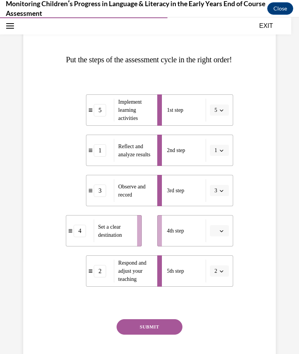
scroll to position [96, 0]
click at [103, 277] on div "2" at bounding box center [100, 271] width 12 height 12
click at [102, 277] on div "2" at bounding box center [100, 271] width 12 height 12
click at [95, 277] on div "2" at bounding box center [100, 271] width 12 height 12
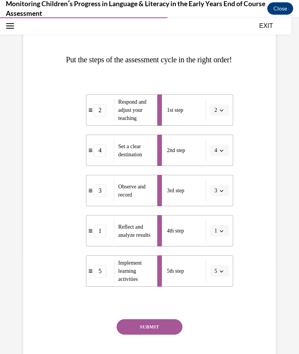
click at [168, 335] on button "SUBMIT" at bounding box center [149, 326] width 66 height 15
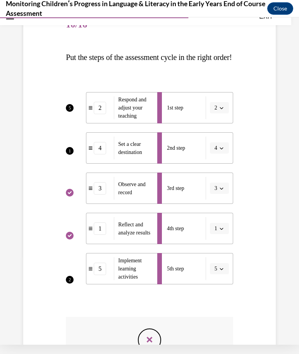
scroll to position [89, 0]
click at [217, 123] on li "1st step 2" at bounding box center [195, 107] width 76 height 31
click at [219, 123] on li "1st step 2" at bounding box center [195, 107] width 76 height 31
click at [224, 123] on li "1st step 2" at bounding box center [195, 107] width 76 height 31
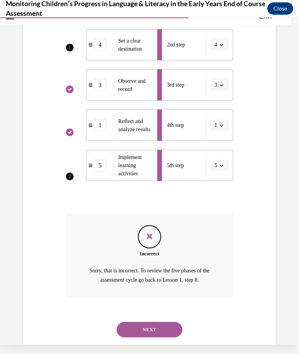
click at [165, 332] on button "NEXT" at bounding box center [149, 329] width 66 height 15
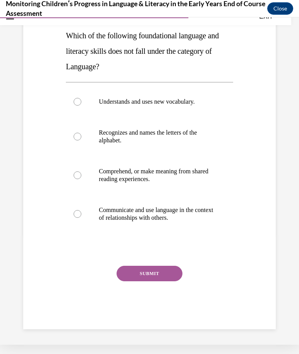
scroll to position [76, 0]
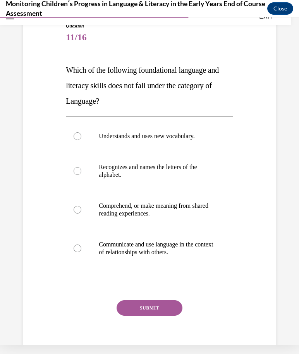
click at [166, 168] on p "Recognizes and names the letters of the alphabet." at bounding box center [156, 170] width 114 height 15
click at [81, 168] on input "Recognizes and names the letters of the alphabet." at bounding box center [77, 171] width 8 height 8
radio input "true"
click at [159, 308] on button "SUBMIT" at bounding box center [149, 307] width 66 height 15
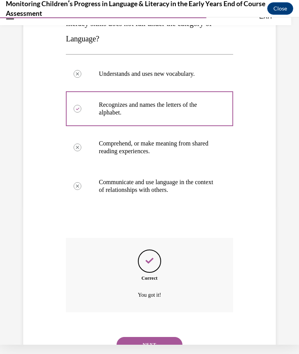
click at [160, 339] on button "NEXT" at bounding box center [149, 344] width 66 height 15
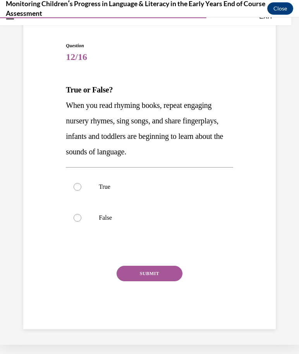
scroll to position [24, 0]
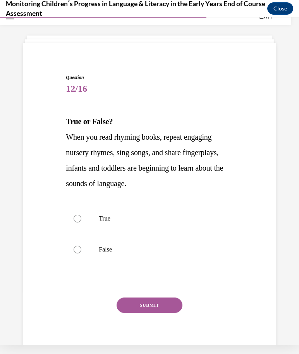
click at [77, 215] on div at bounding box center [77, 219] width 8 height 8
click at [77, 215] on input "True" at bounding box center [77, 219] width 8 height 8
radio input "true"
click at [159, 307] on button "SUBMIT" at bounding box center [149, 304] width 66 height 15
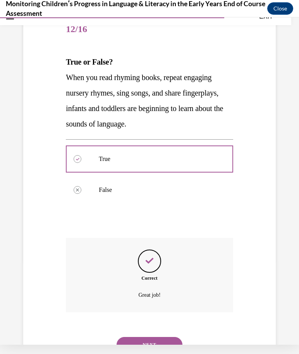
click at [163, 339] on button "NEXT" at bounding box center [149, 344] width 66 height 15
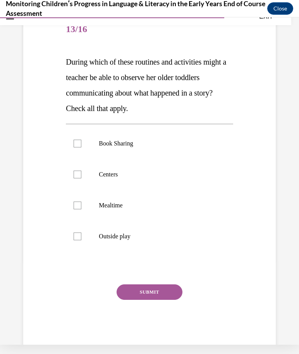
scroll to position [68, 0]
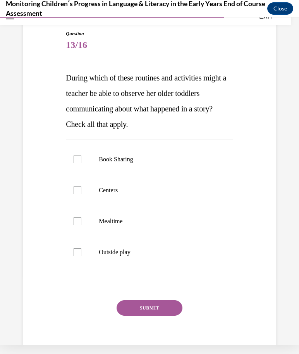
click at [78, 158] on div at bounding box center [77, 159] width 8 height 8
click at [78, 158] on input "Book Sharing" at bounding box center [77, 159] width 8 height 8
checkbox input "true"
click at [79, 190] on div at bounding box center [77, 190] width 8 height 8
click at [79, 190] on input "Centers" at bounding box center [77, 190] width 8 height 8
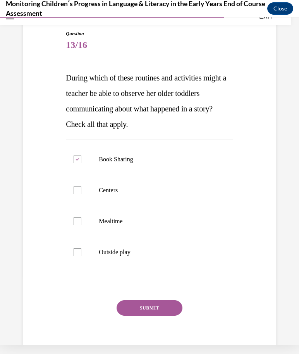
checkbox input "true"
click at [79, 219] on div at bounding box center [77, 221] width 8 height 8
click at [79, 219] on input "Mealtime" at bounding box center [77, 221] width 8 height 8
checkbox input "true"
click at [79, 249] on div at bounding box center [77, 252] width 8 height 8
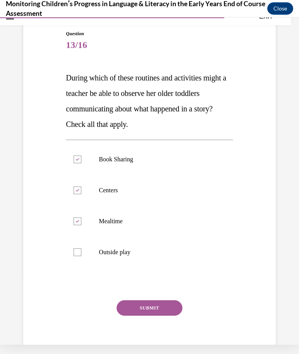
click at [79, 249] on input "Outside play" at bounding box center [77, 252] width 8 height 8
checkbox input "true"
click at [162, 312] on button "SUBMIT" at bounding box center [149, 307] width 66 height 15
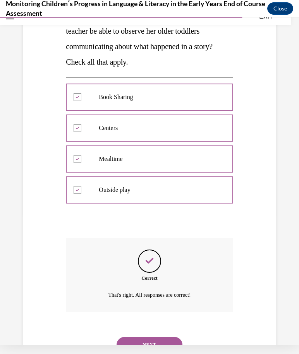
click at [176, 337] on button "NEXT" at bounding box center [149, 344] width 66 height 15
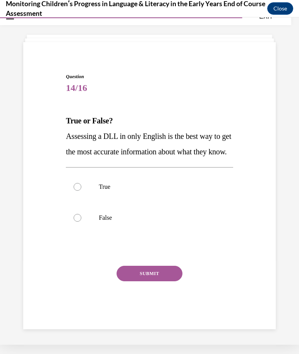
scroll to position [24, 0]
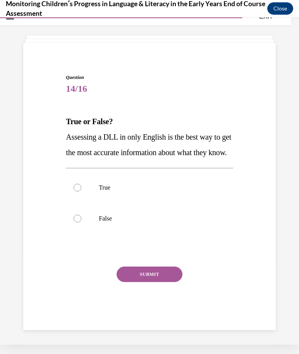
click at [76, 229] on label "False" at bounding box center [149, 218] width 167 height 31
click at [76, 222] on input "False" at bounding box center [77, 219] width 8 height 8
radio input "true"
click at [157, 282] on button "SUBMIT" at bounding box center [149, 273] width 66 height 15
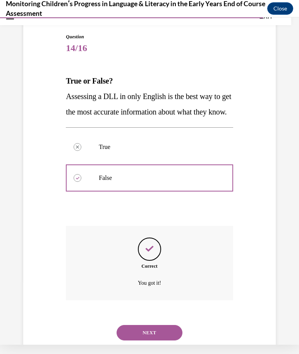
scroll to position [68, 0]
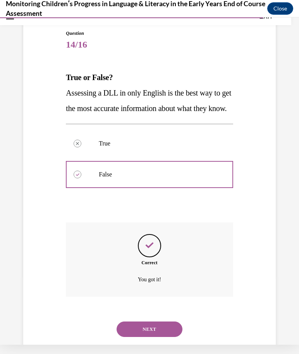
click at [168, 337] on button "NEXT" at bounding box center [149, 328] width 66 height 15
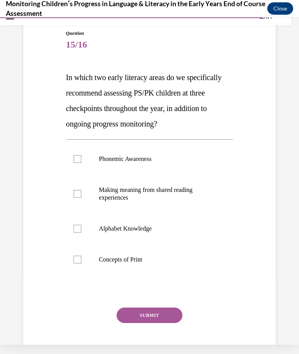
click at [77, 162] on div at bounding box center [77, 159] width 8 height 8
click at [77, 162] on input "Phonemic Awareness" at bounding box center [77, 159] width 8 height 8
checkbox input "true"
click at [76, 239] on label "Alphabet Knowledge" at bounding box center [149, 228] width 167 height 31
click at [76, 232] on input "Alphabet Knowledge" at bounding box center [77, 229] width 8 height 8
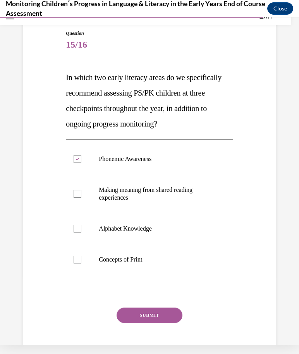
checkbox input "true"
click at [163, 313] on button "SUBMIT" at bounding box center [149, 314] width 66 height 15
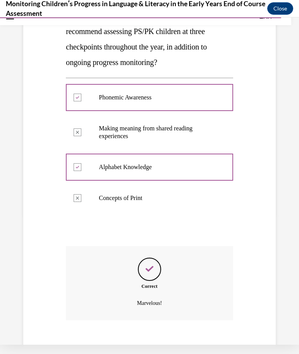
scroll to position [138, 0]
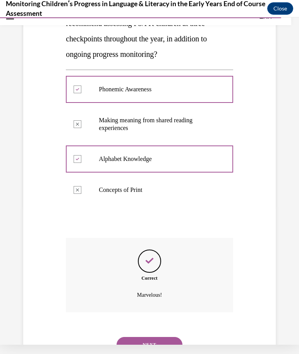
click at [169, 337] on button "NEXT" at bounding box center [149, 344] width 66 height 15
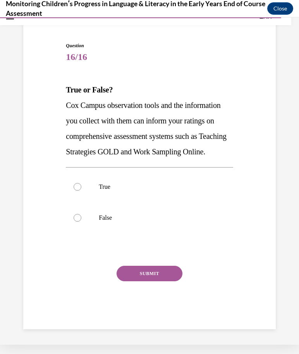
scroll to position [37, 0]
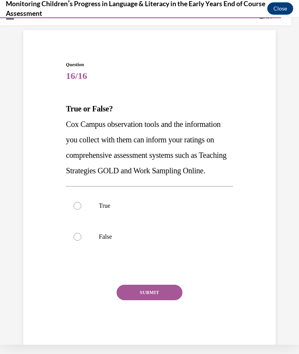
click at [83, 213] on label "True" at bounding box center [149, 205] width 167 height 31
click at [81, 210] on input "True" at bounding box center [77, 206] width 8 height 8
radio input "true"
click at [156, 300] on button "SUBMIT" at bounding box center [149, 292] width 66 height 15
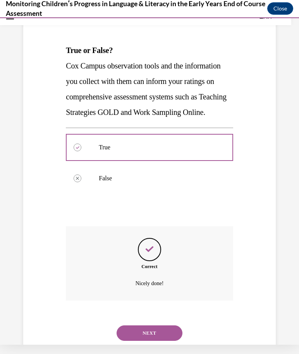
scroll to position [99, 0]
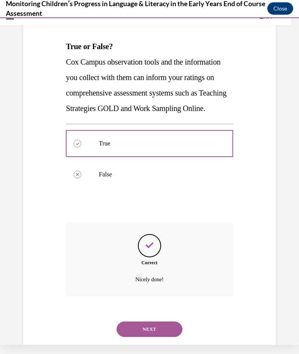
click at [155, 334] on button "NEXT" at bounding box center [149, 328] width 66 height 15
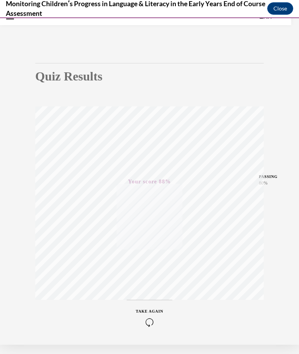
scroll to position [35, 0]
click at [280, 13] on button "Close" at bounding box center [280, 8] width 26 height 12
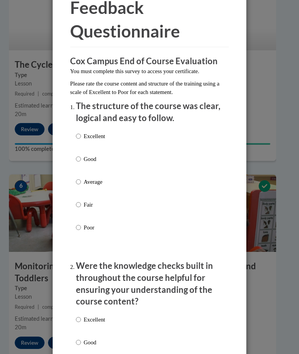
scroll to position [1202, 7]
click at [79, 184] on input "Average" at bounding box center [78, 182] width 5 height 9
radio input "true"
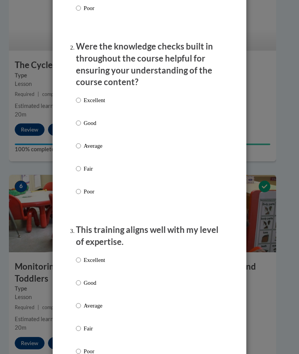
scroll to position [301, 0]
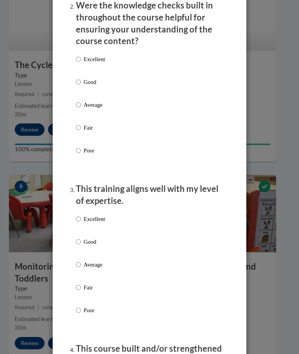
click at [90, 103] on p "Average" at bounding box center [94, 105] width 21 height 9
click at [81, 103] on input "Average" at bounding box center [78, 105] width 5 height 9
radio input "true"
click at [86, 263] on p "Average" at bounding box center [94, 264] width 21 height 9
click at [81, 263] on input "Average" at bounding box center [78, 264] width 5 height 9
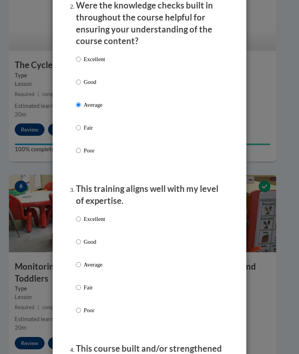
radio input "true"
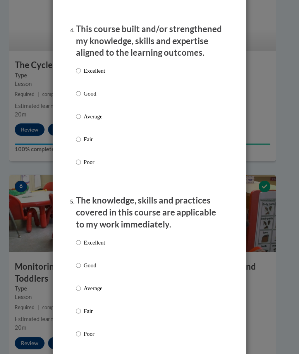
scroll to position [633, 0]
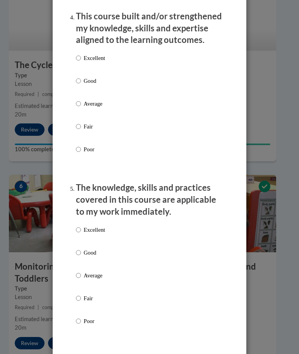
click at [86, 99] on p "Average" at bounding box center [94, 103] width 21 height 9
click at [81, 99] on input "Average" at bounding box center [78, 103] width 5 height 9
radio input "true"
click at [81, 271] on input "Average" at bounding box center [78, 275] width 5 height 9
radio input "true"
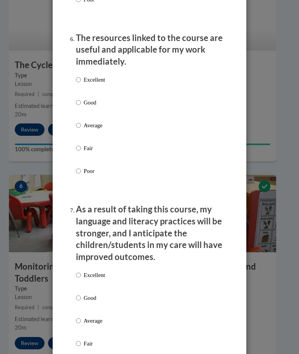
scroll to position [954, 0]
click at [78, 121] on input "Average" at bounding box center [78, 125] width 5 height 9
radio input "true"
click at [76, 306] on label "Good" at bounding box center [90, 304] width 29 height 21
click at [76, 302] on input "Good" at bounding box center [78, 298] width 5 height 9
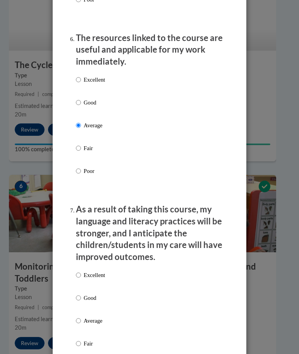
radio input "true"
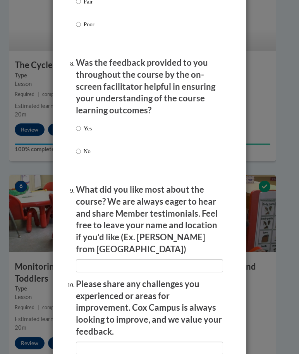
scroll to position [1286, 0]
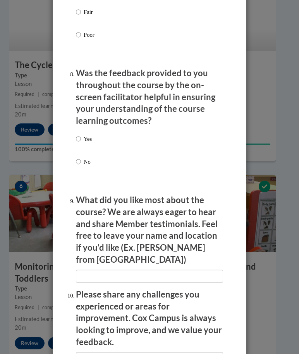
click at [79, 135] on input "Yes" at bounding box center [78, 139] width 5 height 9
radio input "true"
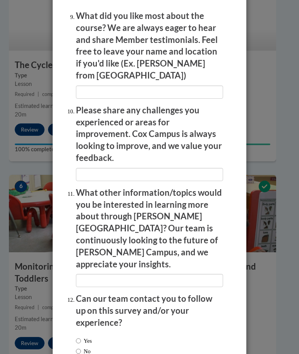
scroll to position [1469, 0]
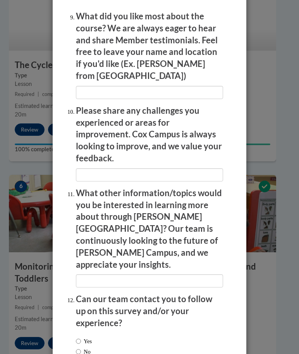
click at [86, 347] on label "No" at bounding box center [83, 351] width 15 height 9
click at [81, 347] on input "No" at bounding box center [78, 351] width 5 height 9
radio input "true"
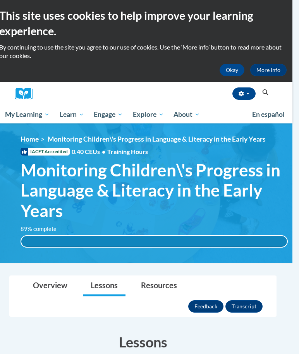
scroll to position [0, 7]
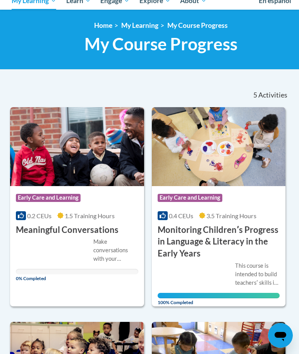
scroll to position [135, 0]
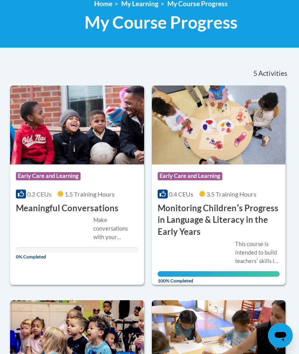
click at [252, 267] on div "This course is intended to build teachersʹ skills in monitoring/assessing child…" at bounding box center [218, 258] width 122 height 37
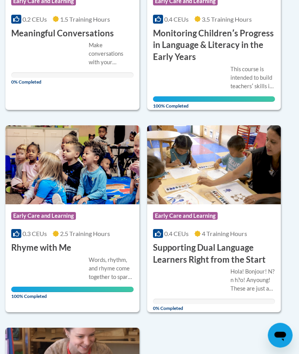
scroll to position [311, 5]
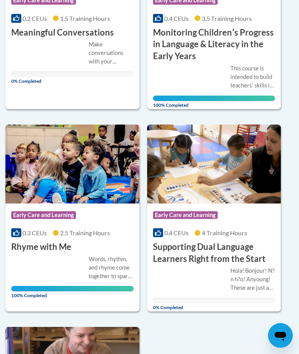
click at [232, 256] on h3 "Supporting Dual Language Learners Right from the Start" at bounding box center [214, 253] width 122 height 24
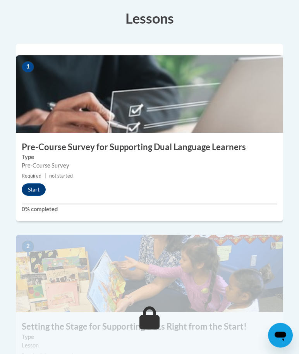
scroll to position [302, 0]
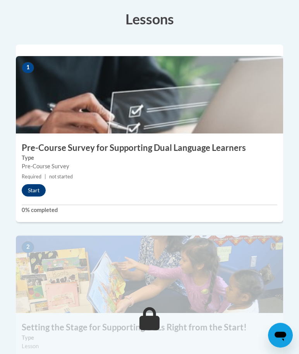
click at [44, 184] on button "Start" at bounding box center [34, 190] width 24 height 12
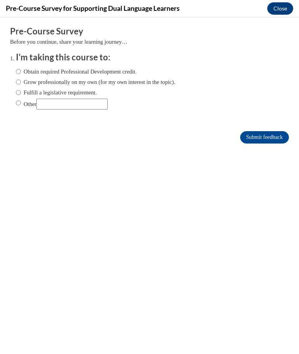
scroll to position [0, 0]
click at [274, 142] on input "Submit feedback" at bounding box center [264, 137] width 49 height 12
click at [271, 139] on input "Submit feedback" at bounding box center [264, 137] width 49 height 12
click at [268, 140] on input "Submit feedback" at bounding box center [264, 137] width 49 height 12
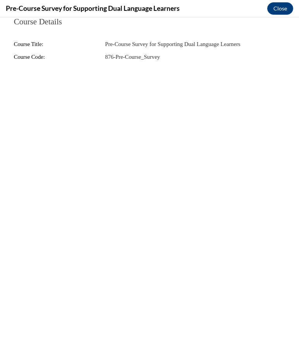
click at [285, 11] on button "Close" at bounding box center [280, 8] width 26 height 12
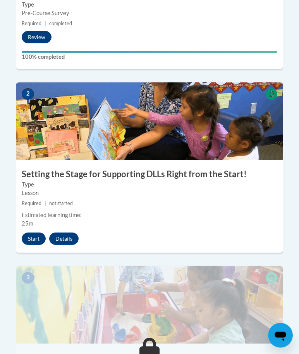
scroll to position [455, 0]
